Goal: Information Seeking & Learning: Learn about a topic

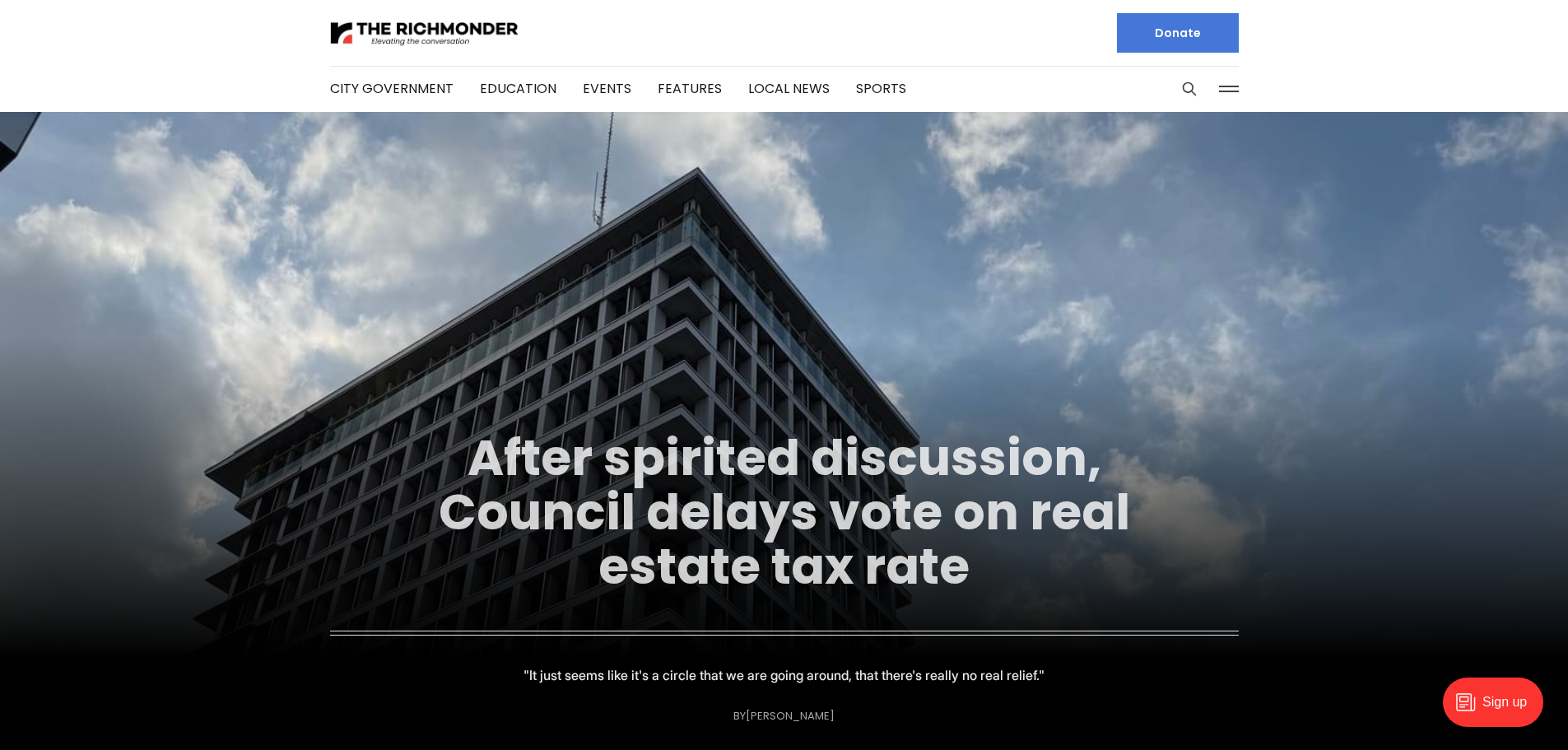
click at [900, 465] on link "After spirited discussion, Council delays vote on real estate tax rate" at bounding box center [784, 511] width 691 height 178
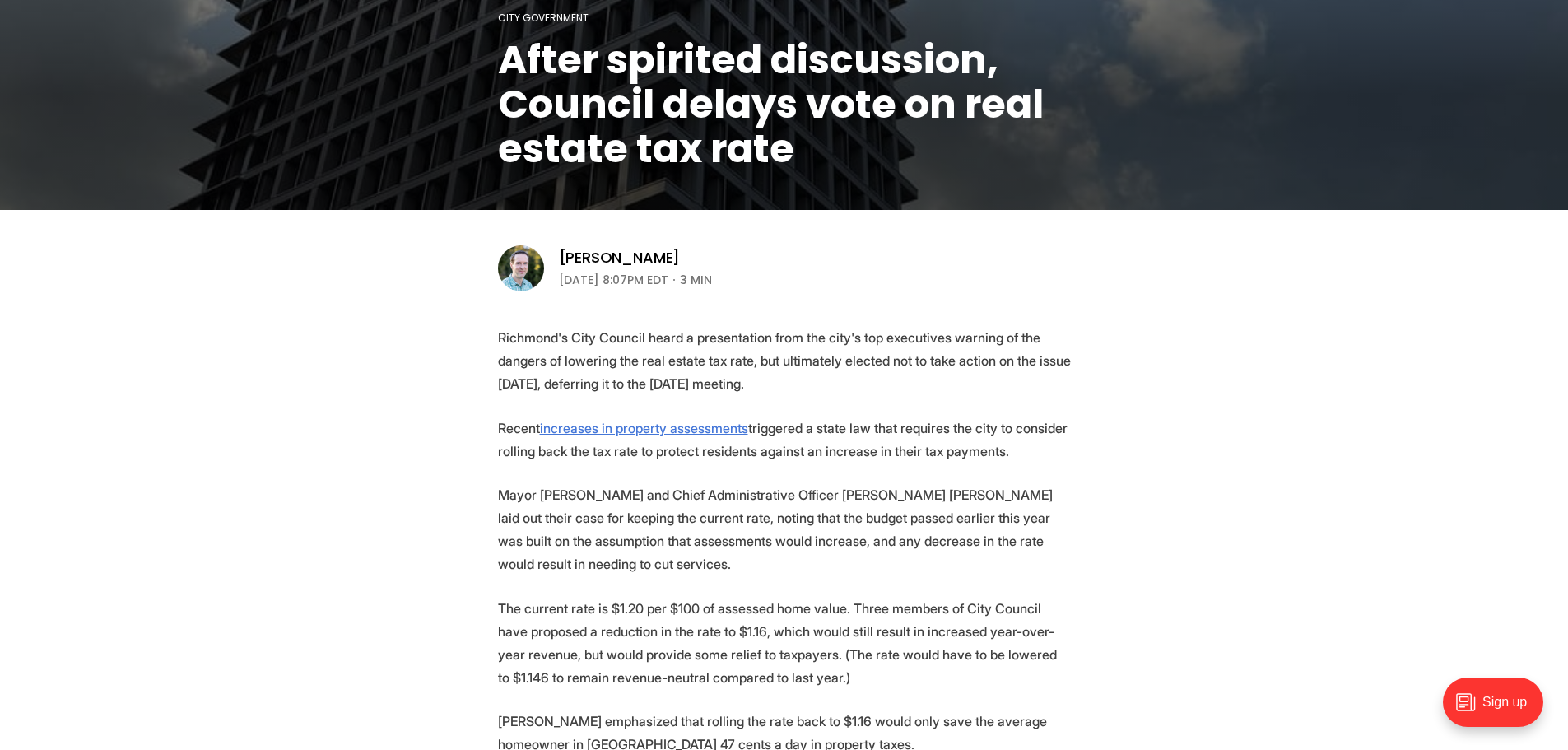
scroll to position [576, 0]
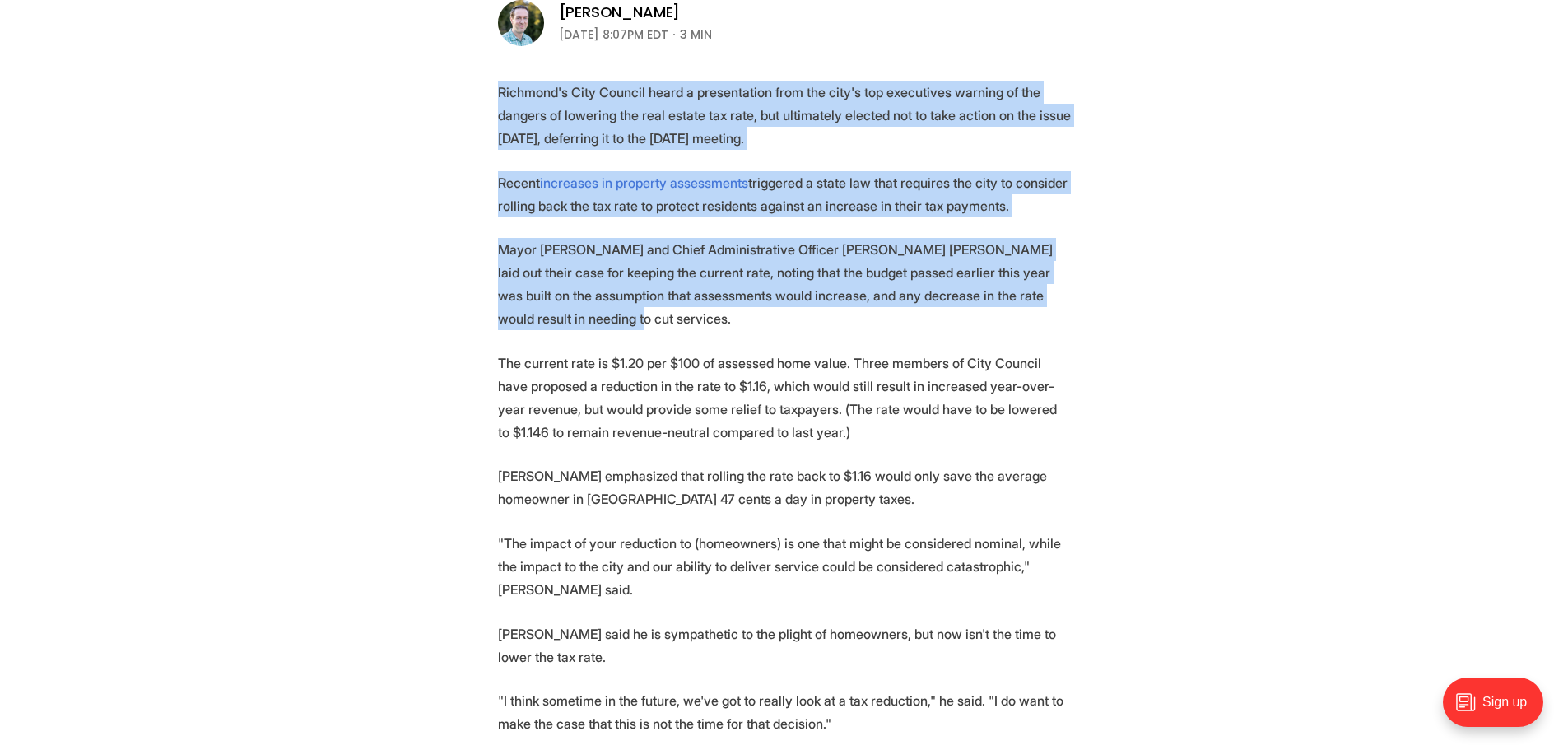
drag, startPoint x: 497, startPoint y: 86, endPoint x: 1090, endPoint y: 284, distance: 625.2
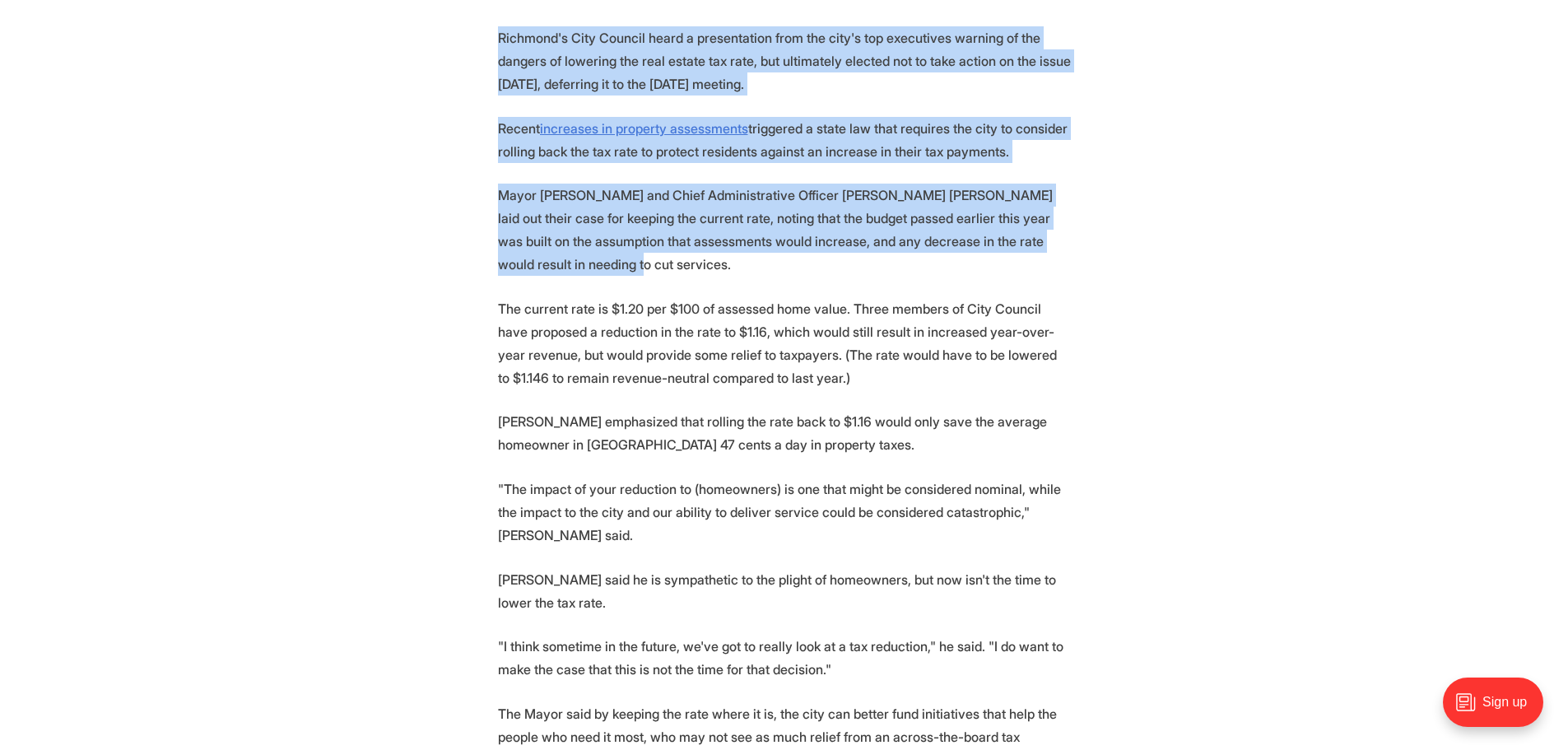
scroll to position [658, 0]
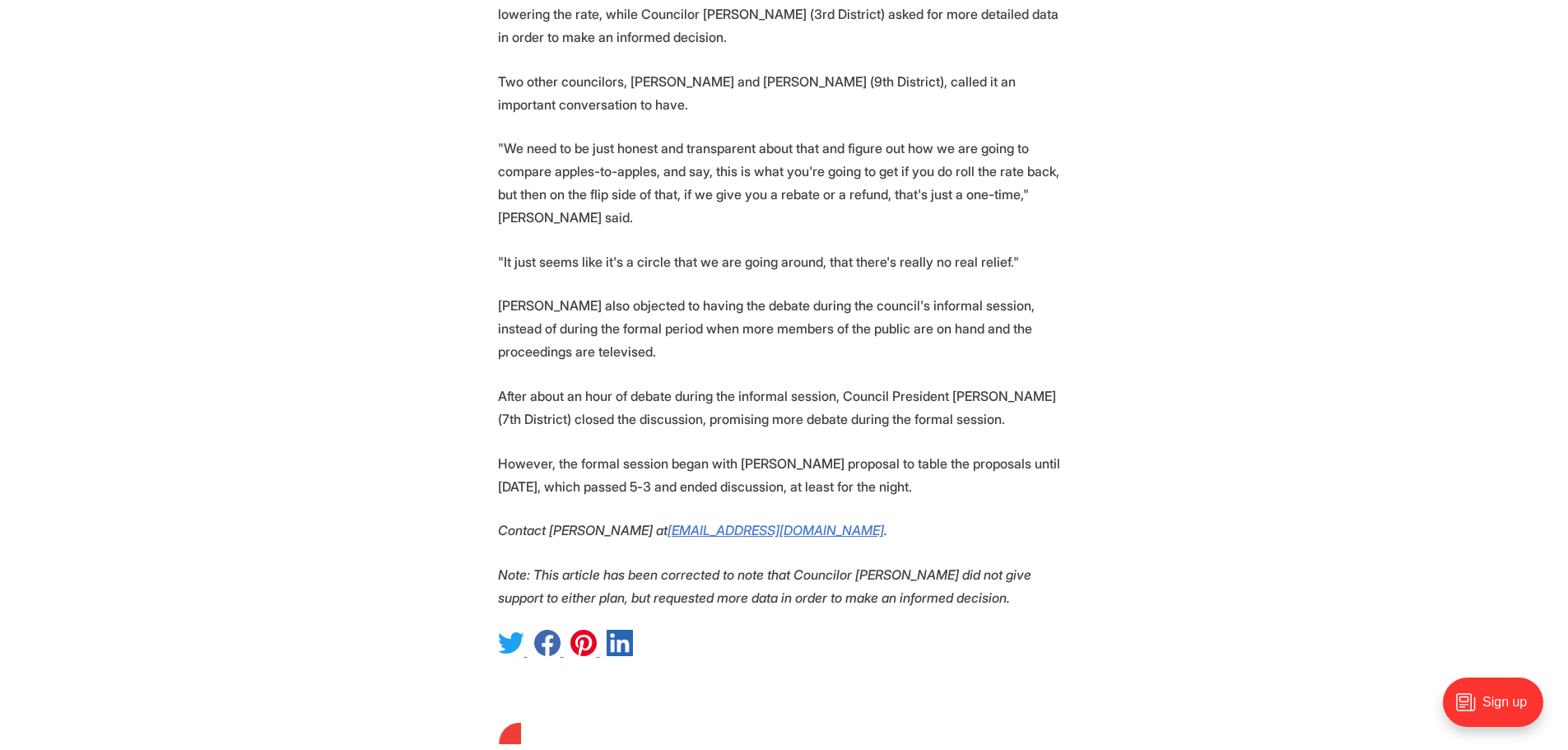
scroll to position [2223, 0]
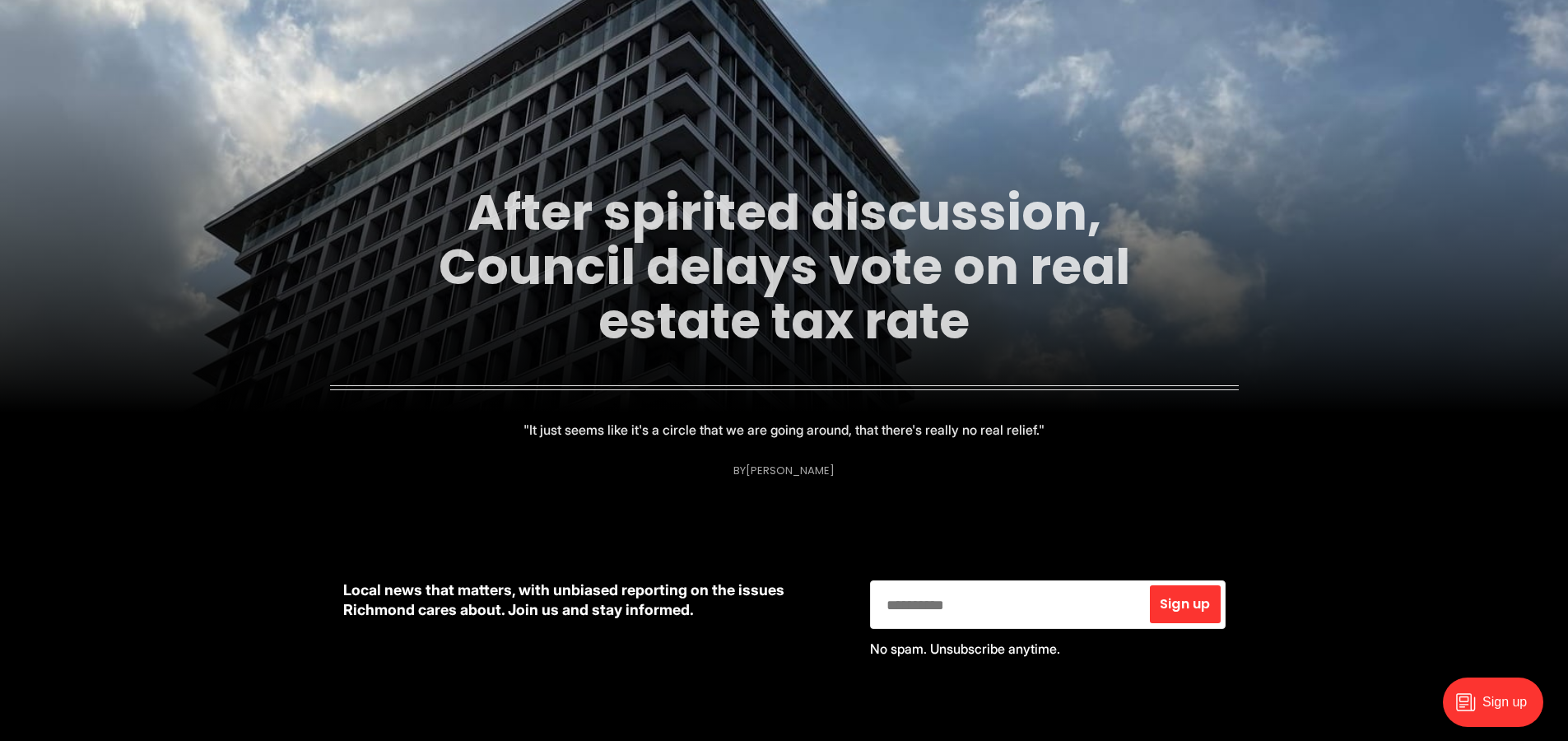
scroll to position [247, 0]
